Goal: Transaction & Acquisition: Purchase product/service

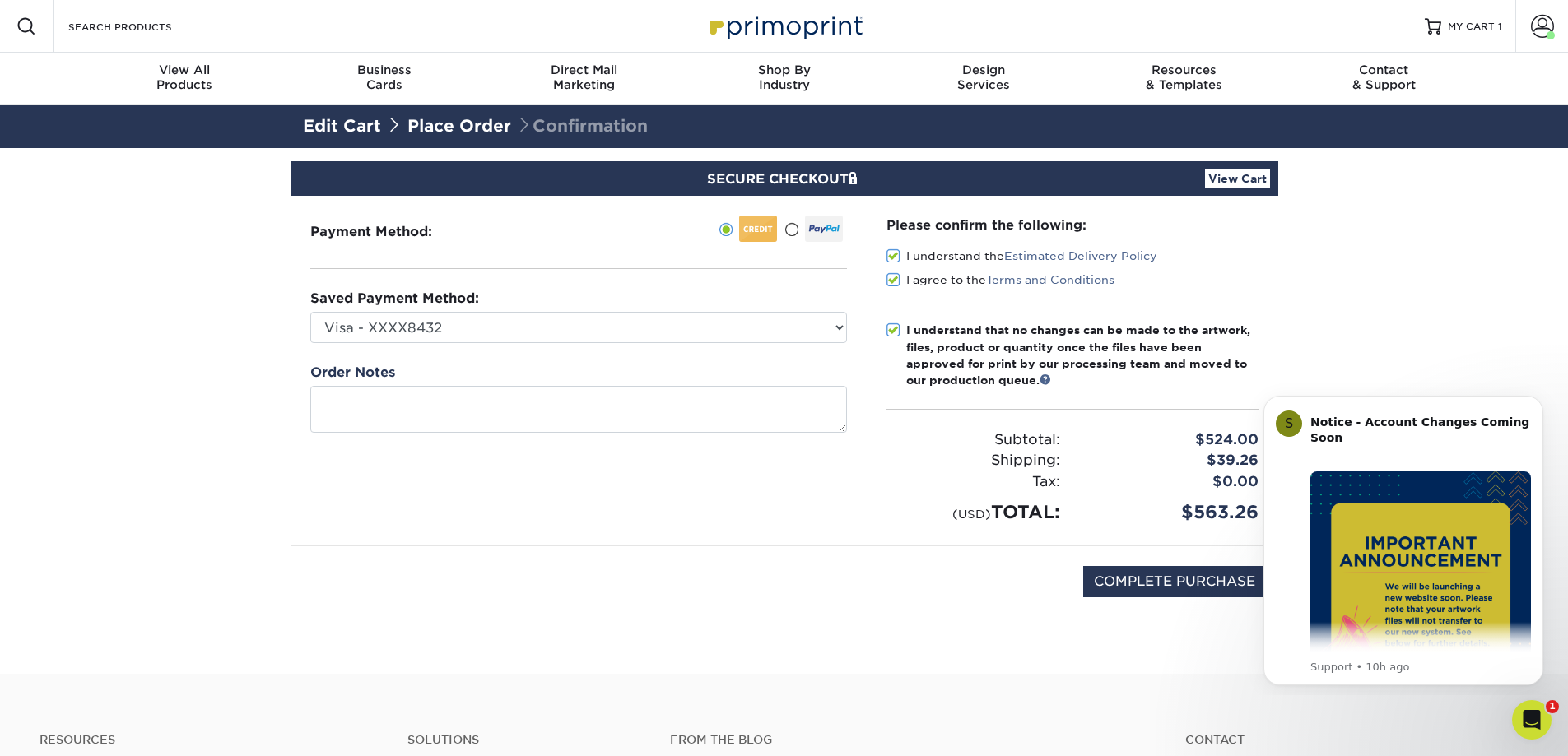
click at [586, 305] on div "Saved Payment Method: Visa - XXXX8432 Visa - XXXX0061 MasterCard - XXXX7705 New…" at bounding box center [579, 317] width 537 height 55
click at [572, 321] on select "Visa - XXXX8432 Visa - XXXX0061 MasterCard - XXXX7705 New Credit Card" at bounding box center [579, 327] width 537 height 31
select select
click at [311, 312] on select "Visa - XXXX8432 Visa - XXXX0061 MasterCard - XXXX7705 New Credit Card" at bounding box center [579, 327] width 537 height 31
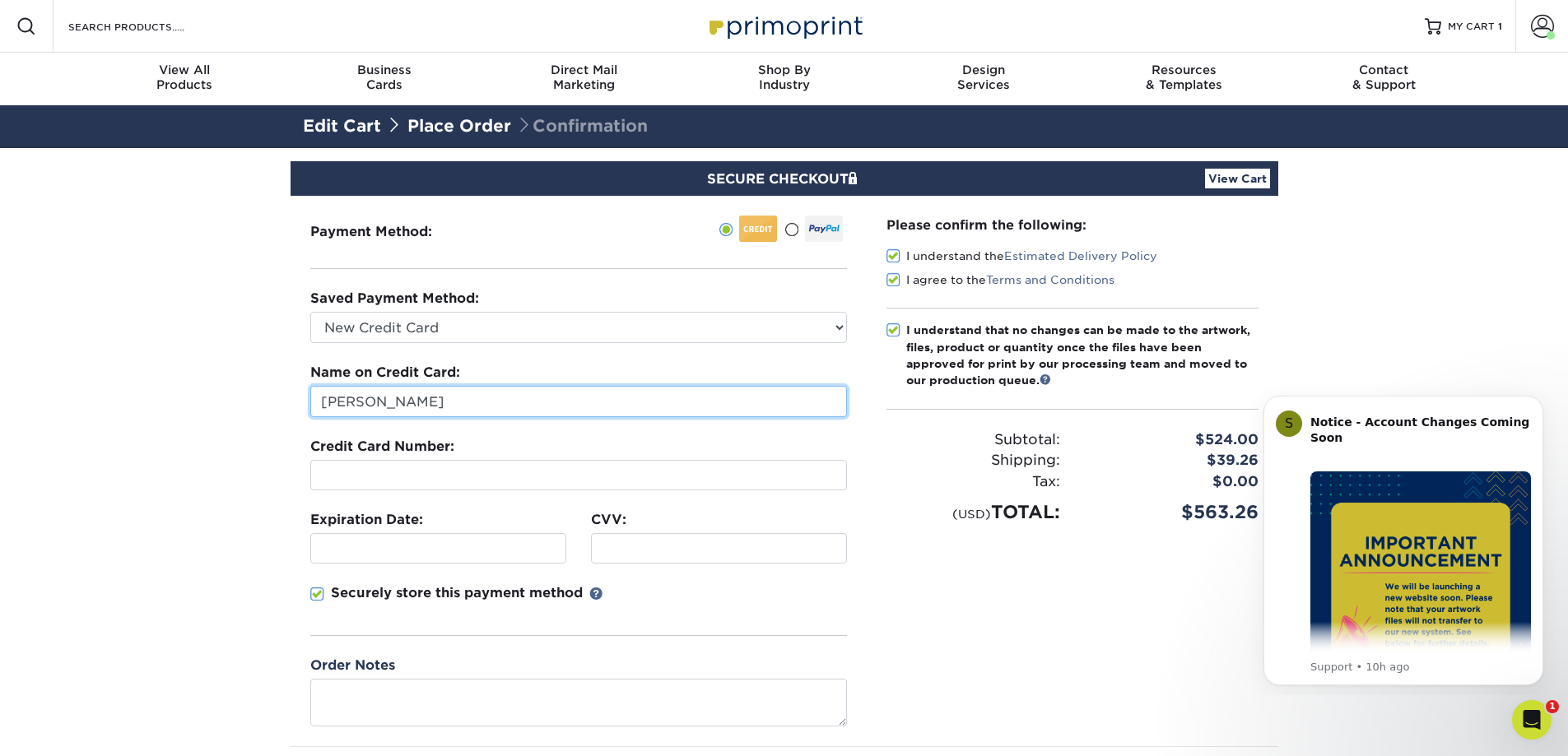
click at [448, 406] on input "[PERSON_NAME]" at bounding box center [579, 401] width 537 height 31
type input "Adrian Brill"
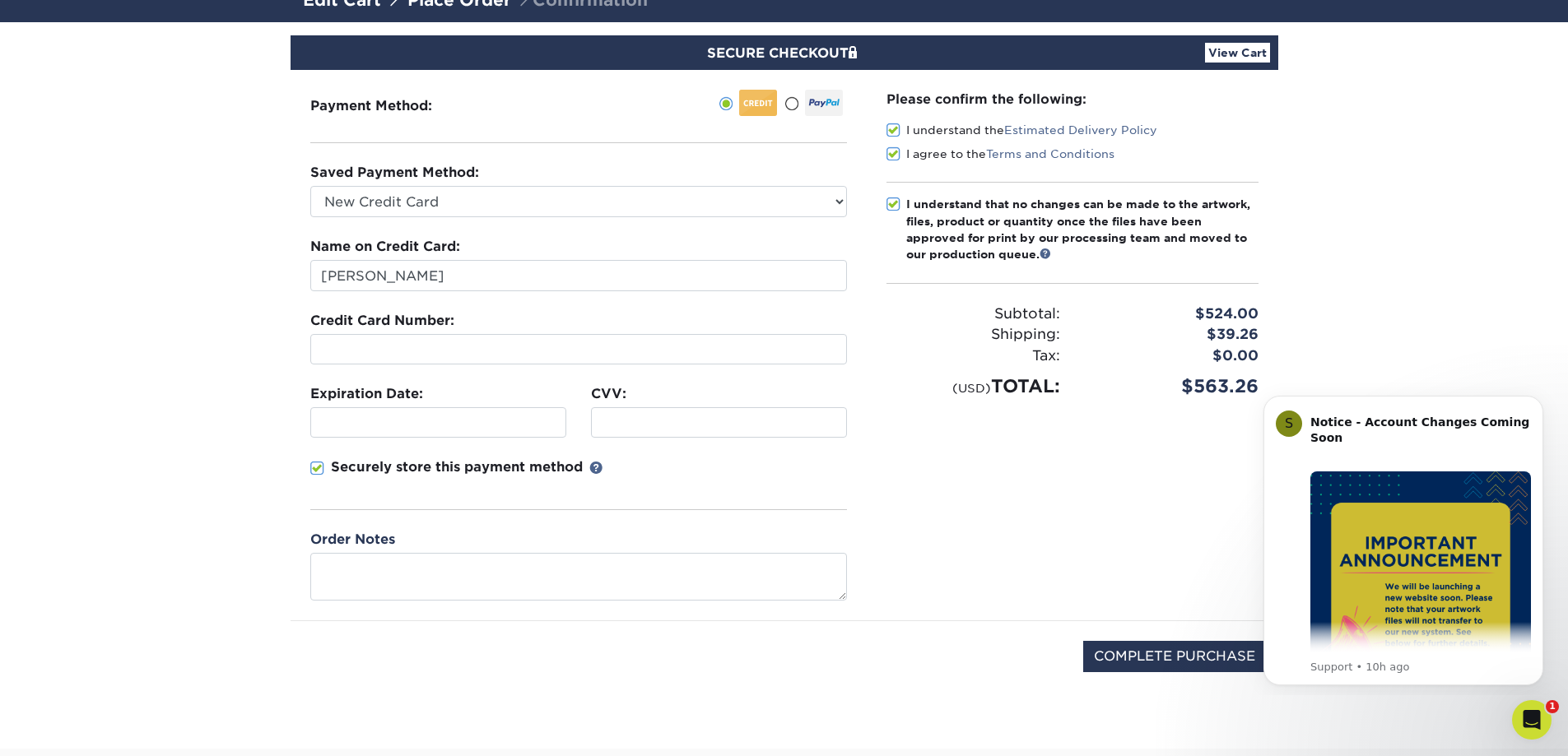
scroll to position [274, 0]
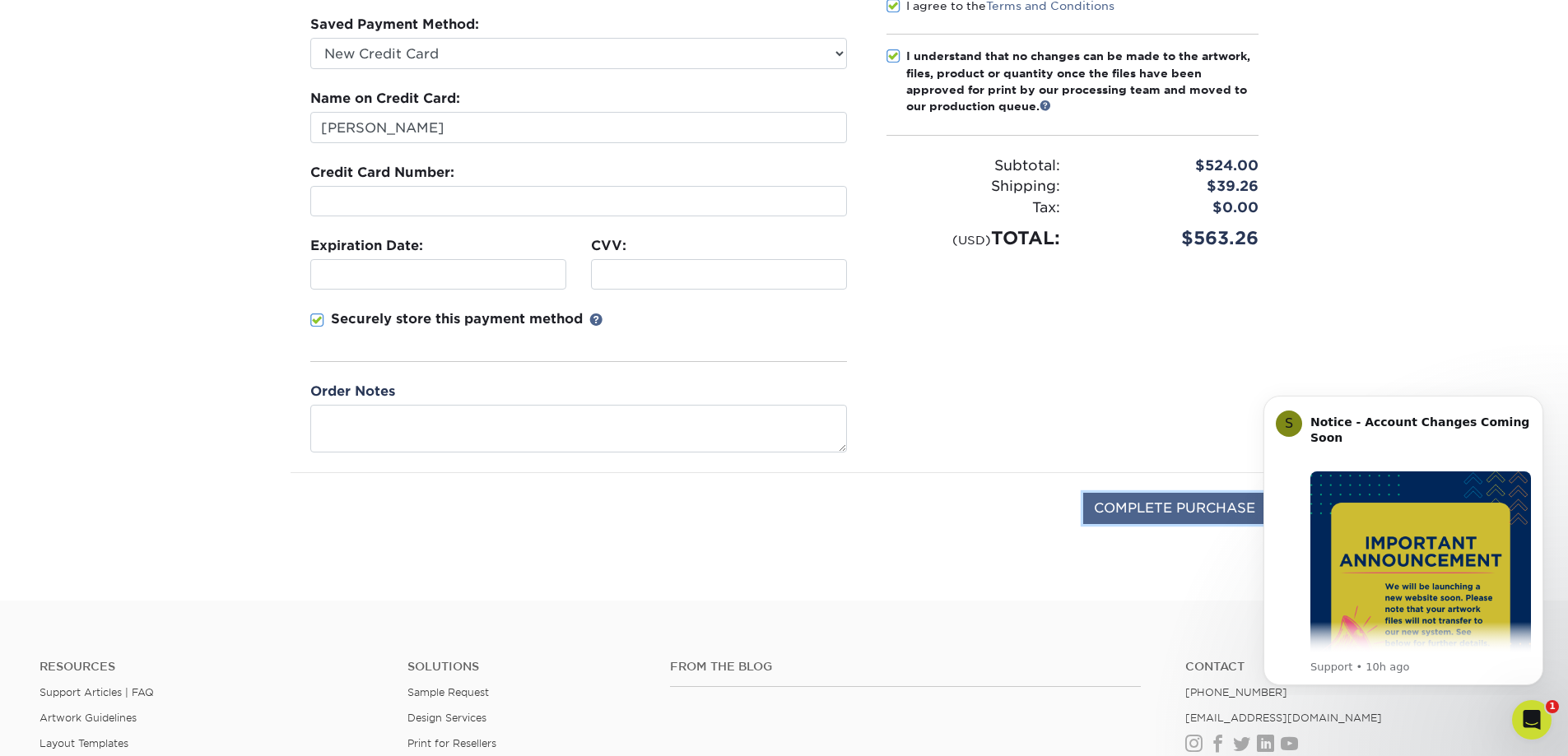
click at [1148, 513] on input "COMPLETE PURCHASE" at bounding box center [1175, 509] width 183 height 31
type input "PROCESSING, PLEASE WAIT..."
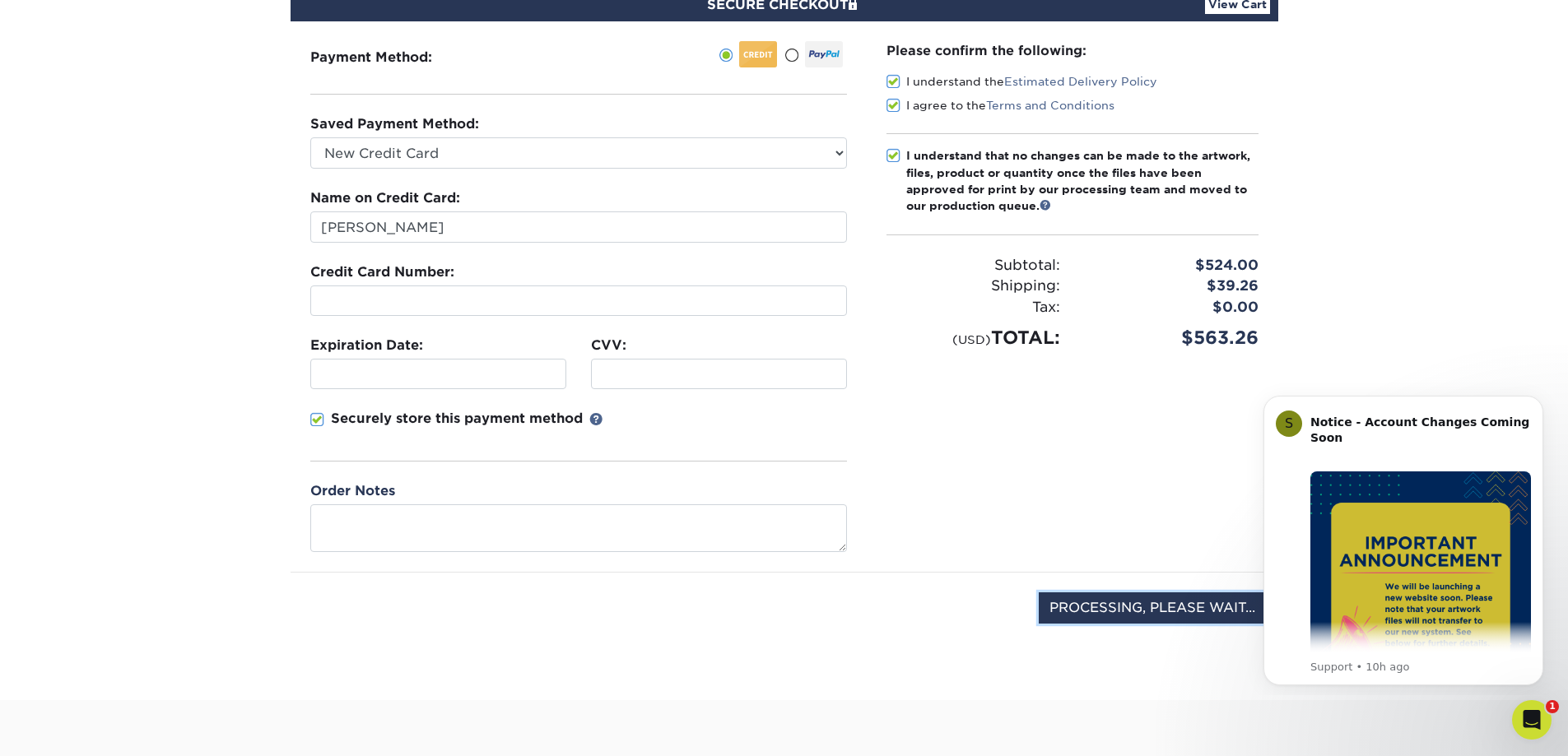
scroll to position [411, 0]
